Goal: Check status

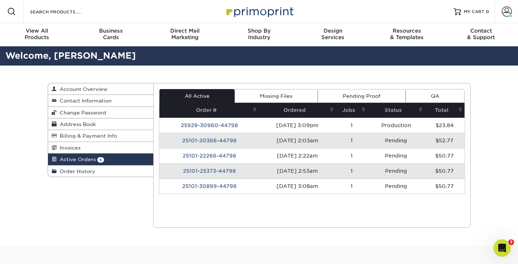
click at [89, 172] on span "Order History" at bounding box center [76, 171] width 39 height 6
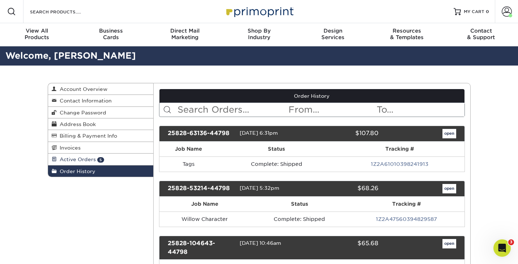
click at [81, 159] on span "Active Orders" at bounding box center [76, 159] width 39 height 6
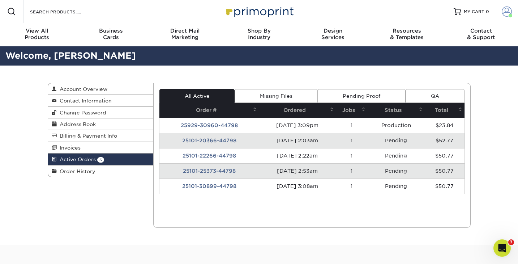
click at [506, 11] on span at bounding box center [507, 12] width 10 height 10
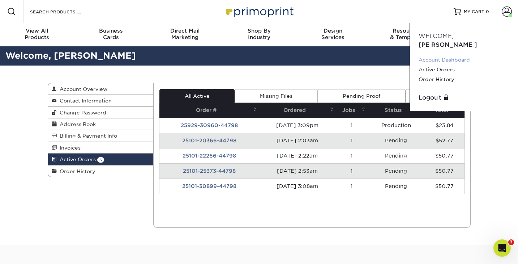
click at [440, 55] on link "Account Dashboard" at bounding box center [464, 60] width 91 height 10
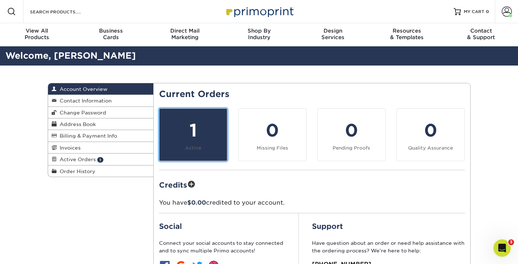
click at [199, 136] on div "1" at bounding box center [193, 130] width 59 height 26
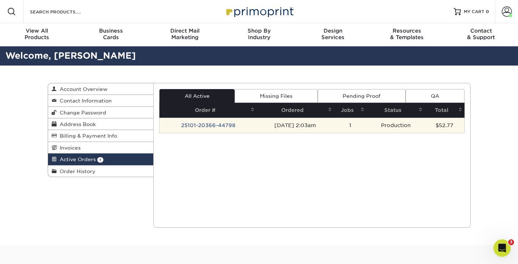
click at [200, 127] on td "25101-20366-44798" at bounding box center [207, 125] width 97 height 15
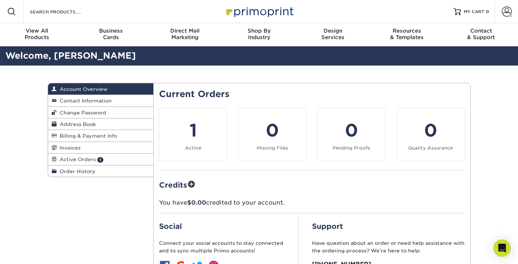
click at [76, 172] on span "Order History" at bounding box center [76, 171] width 39 height 6
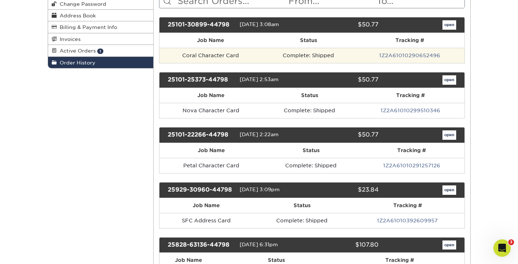
scroll to position [107, 0]
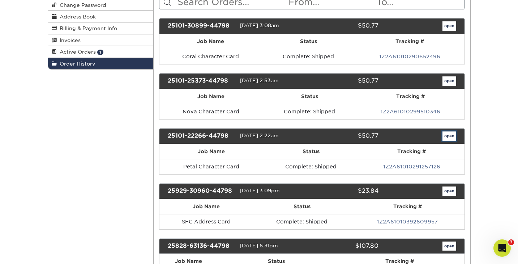
click at [451, 135] on link "open" at bounding box center [450, 135] width 14 height 9
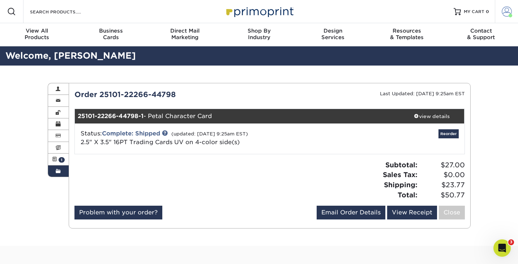
click at [507, 15] on span at bounding box center [507, 12] width 10 height 10
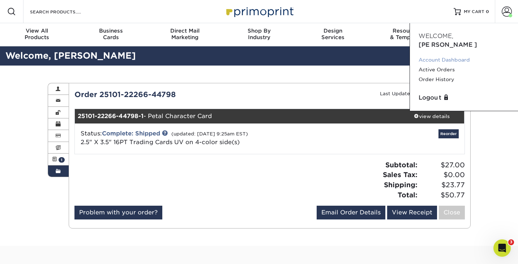
click at [431, 55] on link "Account Dashboard" at bounding box center [464, 60] width 91 height 10
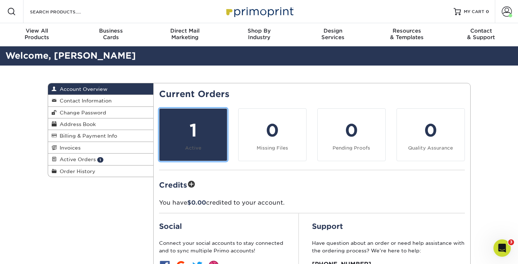
click at [199, 142] on div "1" at bounding box center [193, 130] width 59 height 26
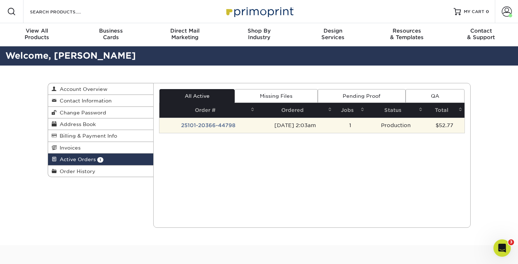
click at [208, 127] on td "25101-20366-44798" at bounding box center [207, 125] width 97 height 15
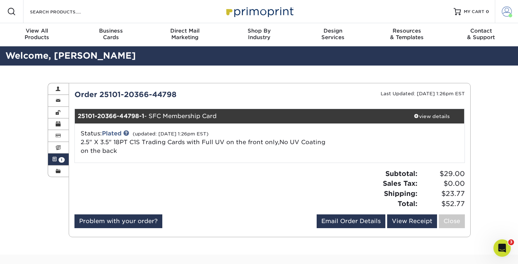
click at [508, 9] on span at bounding box center [507, 12] width 10 height 10
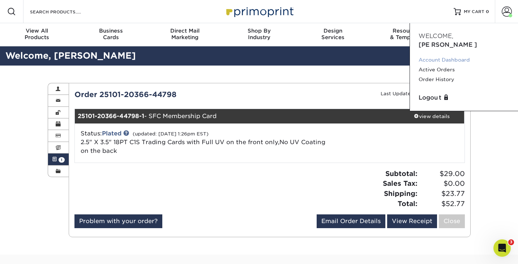
click at [434, 55] on link "Account Dashboard" at bounding box center [464, 60] width 91 height 10
